Goal: Find specific page/section

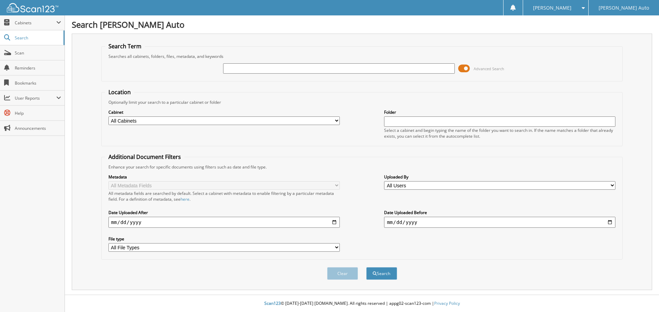
click at [272, 67] on input "text" at bounding box center [338, 68] width 231 height 10
type input "M"
type input "M082325"
click at [366, 268] on button "Search" at bounding box center [381, 274] width 31 height 13
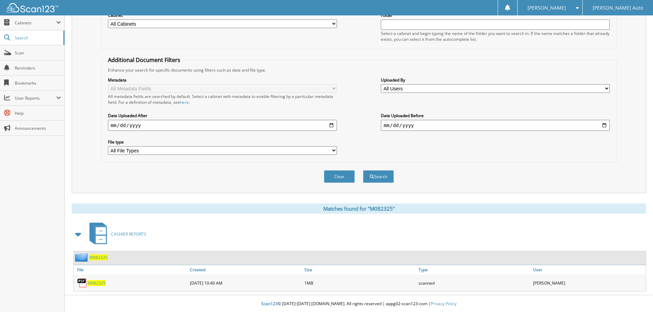
scroll to position [98, 0]
click at [97, 284] on span "M082325" at bounding box center [96, 283] width 18 height 6
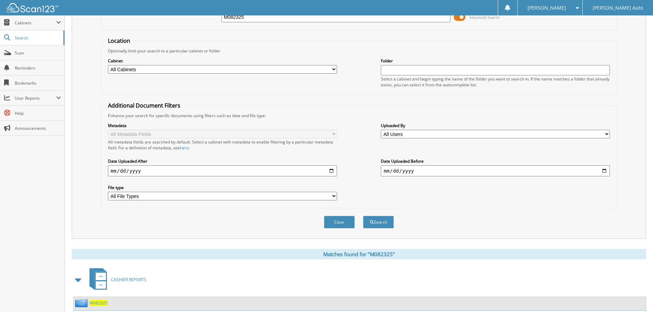
scroll to position [0, 0]
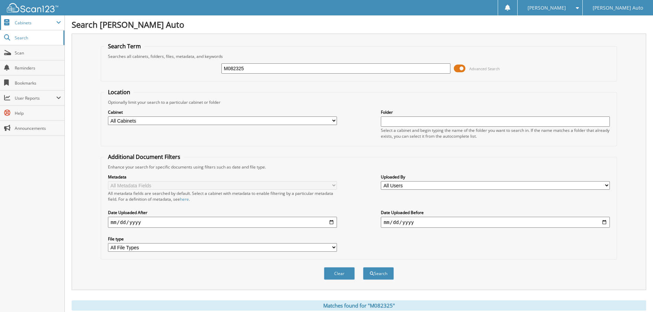
click at [56, 26] on span "Cabinets" at bounding box center [32, 22] width 64 height 15
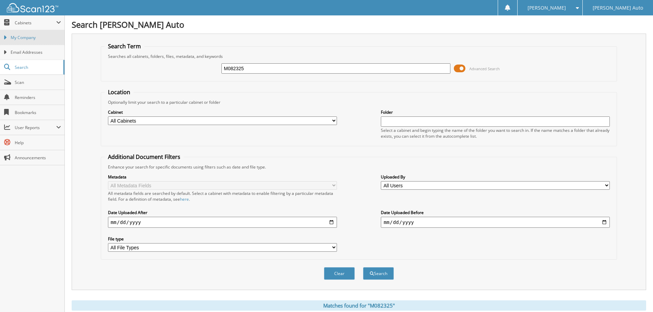
click at [55, 36] on span "My Company" at bounding box center [36, 38] width 50 height 6
